Goal: Task Accomplishment & Management: Use online tool/utility

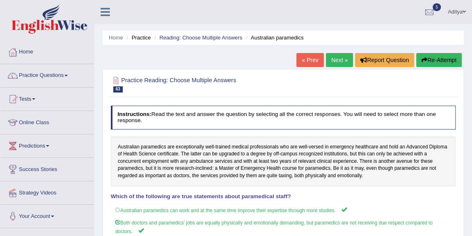
click at [23, 53] on link "Home" at bounding box center [47, 51] width 94 height 21
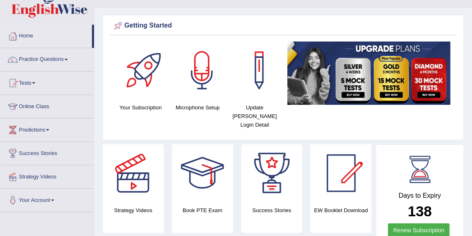
click at [35, 81] on link "Tests" at bounding box center [47, 81] width 94 height 21
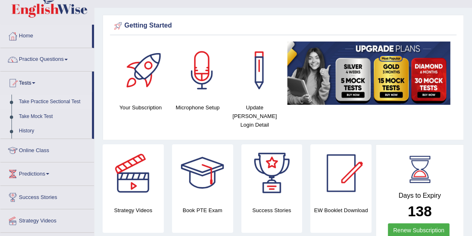
click at [35, 103] on link "Take Practice Sectional Test" at bounding box center [53, 101] width 77 height 15
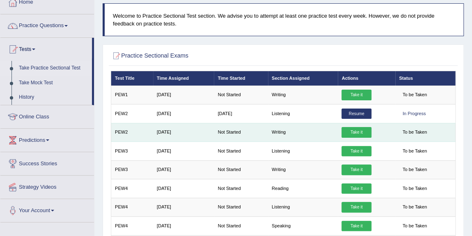
scroll to position [50, 0]
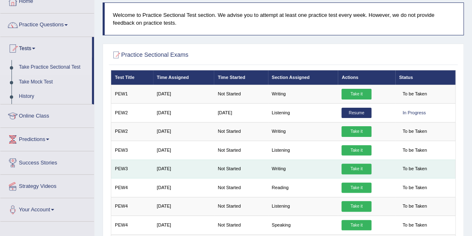
drag, startPoint x: 157, startPoint y: 162, endPoint x: 140, endPoint y: 161, distance: 17.3
click at [140, 161] on tr "PEW3 Jul 4, 2025 Not Started Writing Take it To be Taken" at bounding box center [283, 168] width 345 height 18
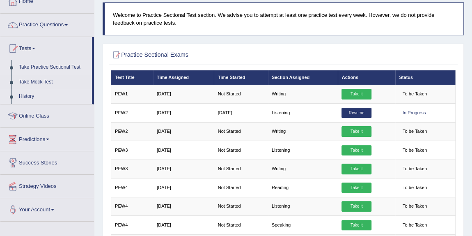
click at [32, 96] on link "History" at bounding box center [53, 96] width 77 height 15
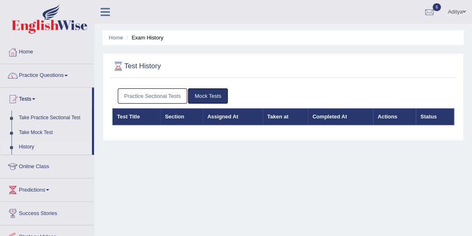
click at [125, 99] on link "Practice Sectional Tests" at bounding box center [153, 95] width 70 height 15
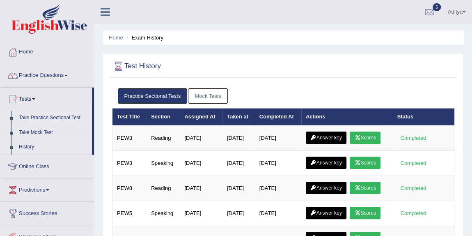
click at [41, 118] on link "Take Practice Sectional Test" at bounding box center [53, 117] width 77 height 15
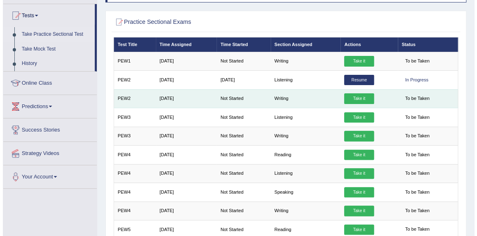
scroll to position [84, 0]
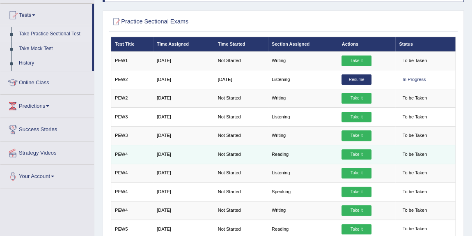
click at [343, 153] on link "Take it" at bounding box center [357, 154] width 30 height 11
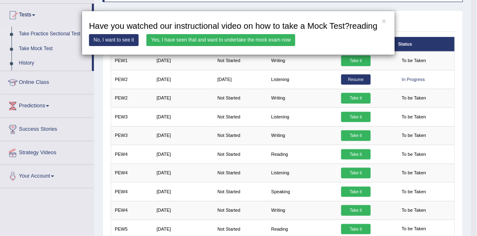
click at [197, 41] on link "Yes, I have seen that and want to undertake the mock exam now" at bounding box center [221, 40] width 149 height 12
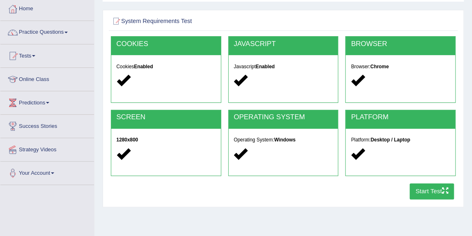
scroll to position [44, 0]
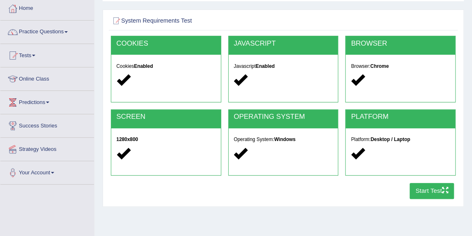
click at [415, 190] on button "Start Test" at bounding box center [432, 191] width 45 height 16
